Goal: Transaction & Acquisition: Purchase product/service

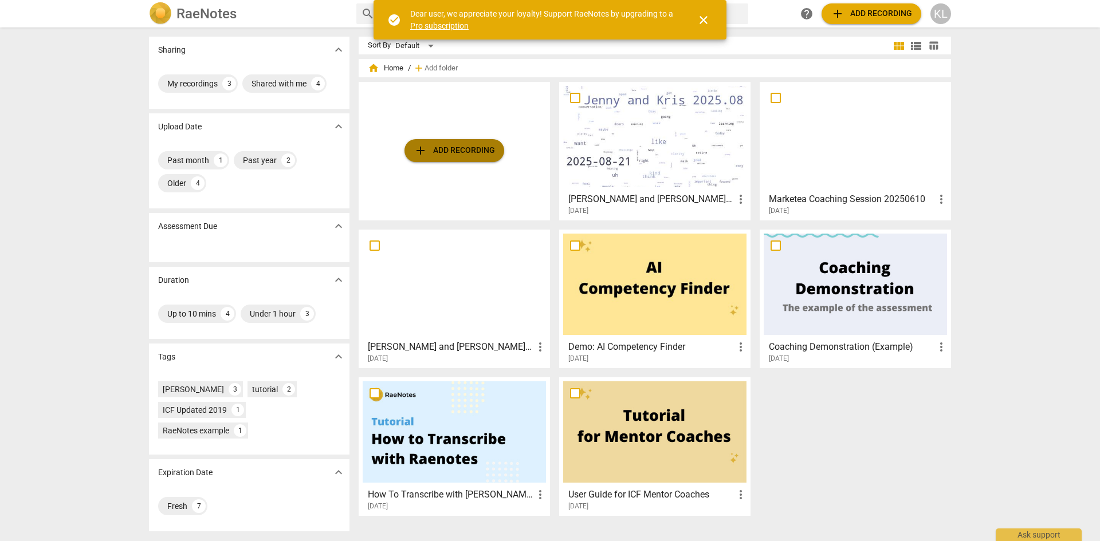
click at [459, 148] on span "add Add recording" at bounding box center [454, 151] width 81 height 14
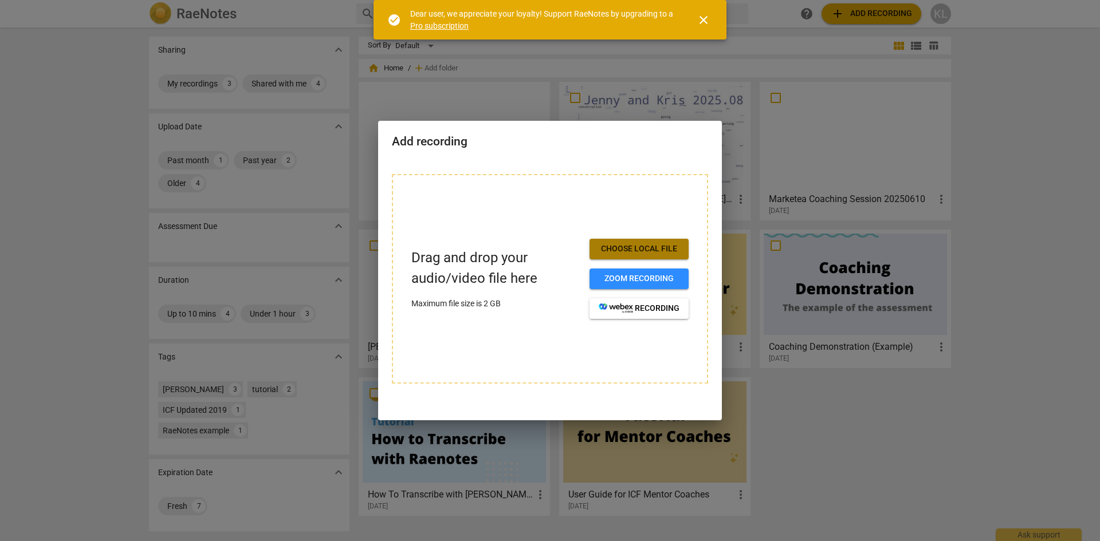
click at [626, 247] on span "Choose local file" at bounding box center [639, 248] width 81 height 11
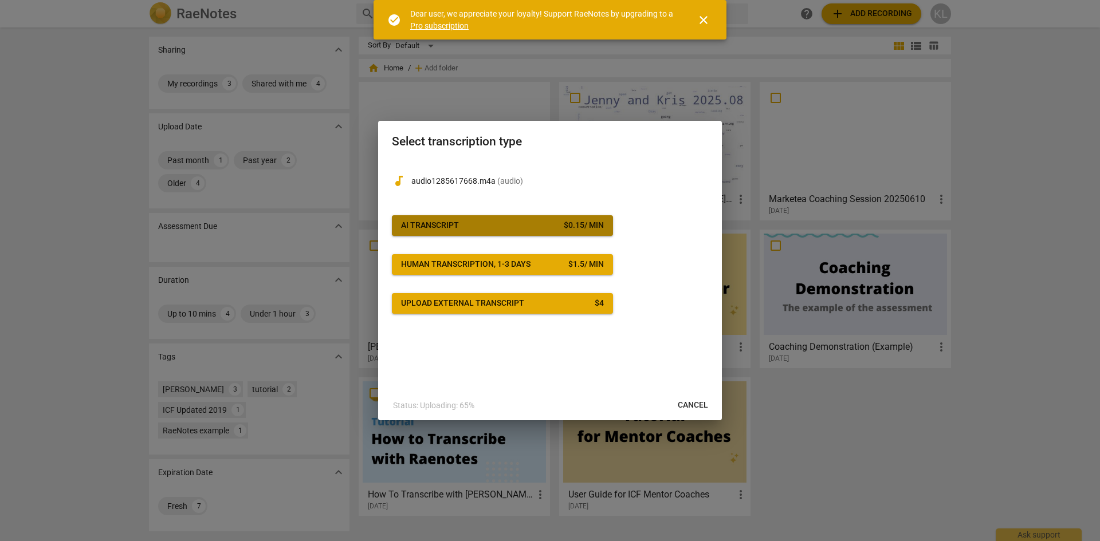
click at [436, 228] on div "AI Transcript" at bounding box center [430, 225] width 58 height 11
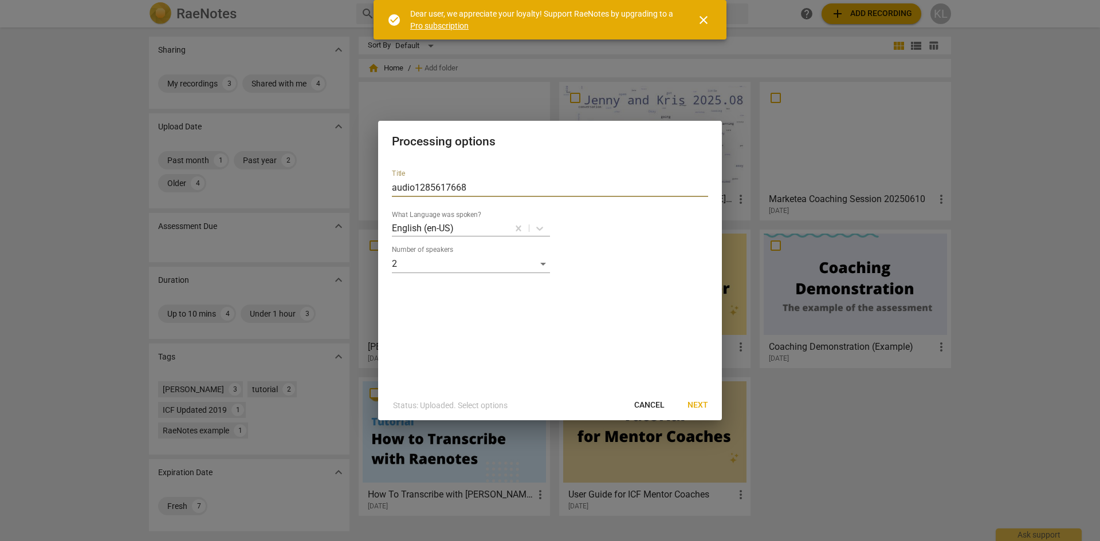
drag, startPoint x: 487, startPoint y: 186, endPoint x: 351, endPoint y: 195, distance: 136.1
click at [351, 195] on div "Processing options Title audio1285617668 What Language was spoken? English (en-…" at bounding box center [550, 270] width 1100 height 541
type input "[PERSON_NAME] and [PERSON_NAME]"
click at [695, 408] on span "Next" at bounding box center [697, 405] width 21 height 11
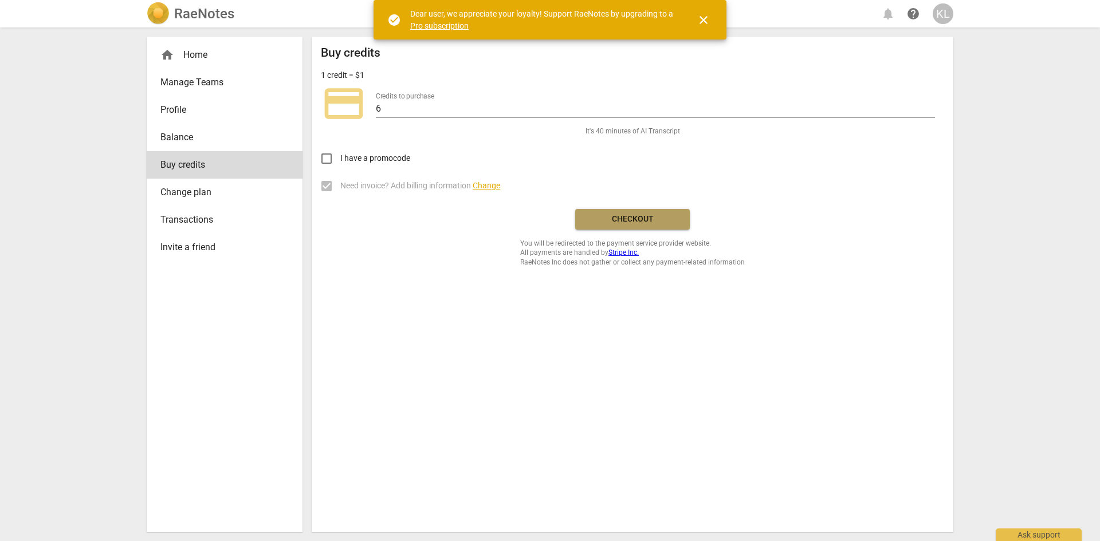
click at [629, 217] on span "Checkout" at bounding box center [632, 219] width 96 height 11
